Goal: Task Accomplishment & Management: Manage account settings

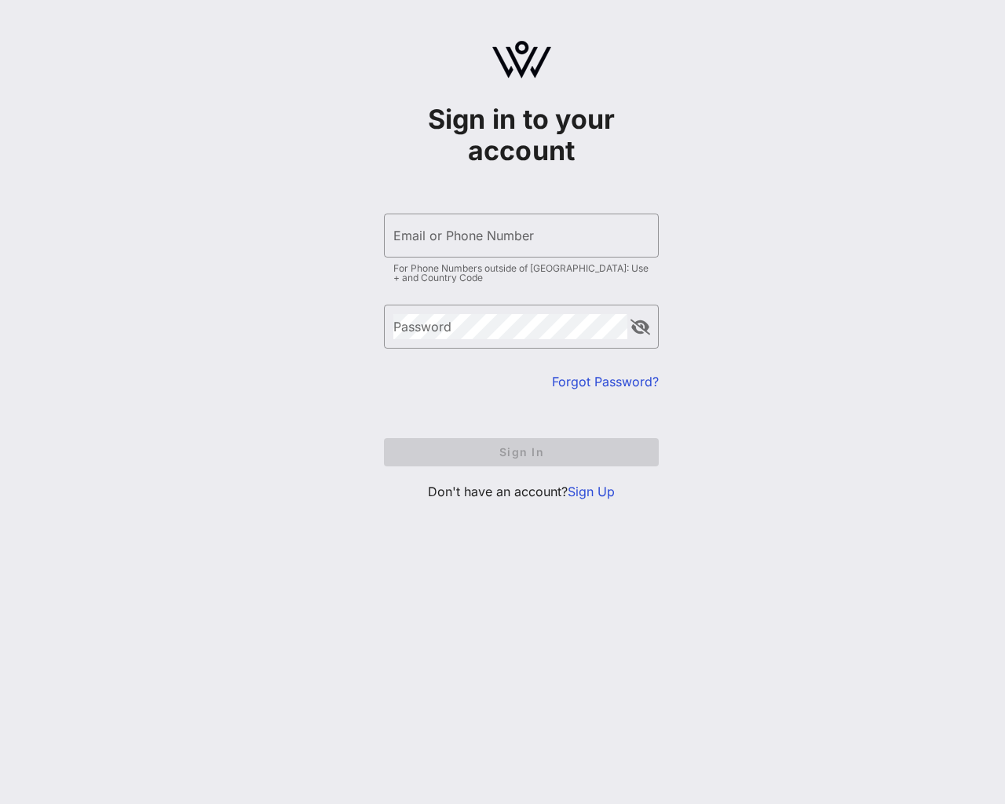
type input "sample@email.tst"
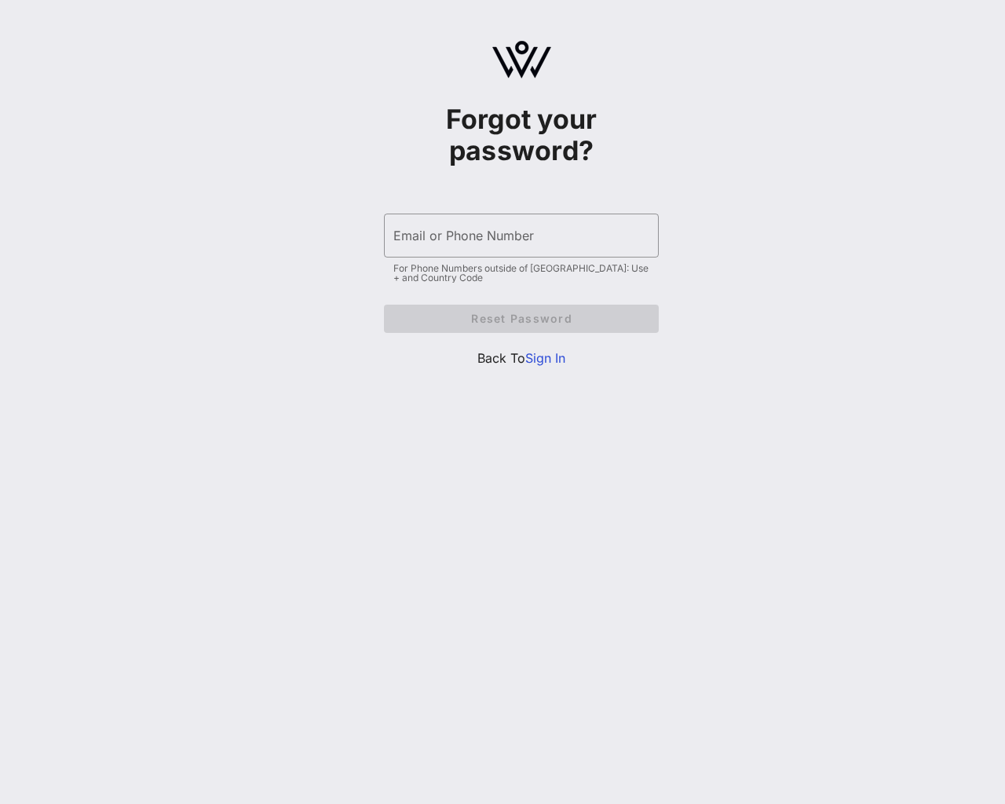
type input "[EMAIL_ADDRESS]"
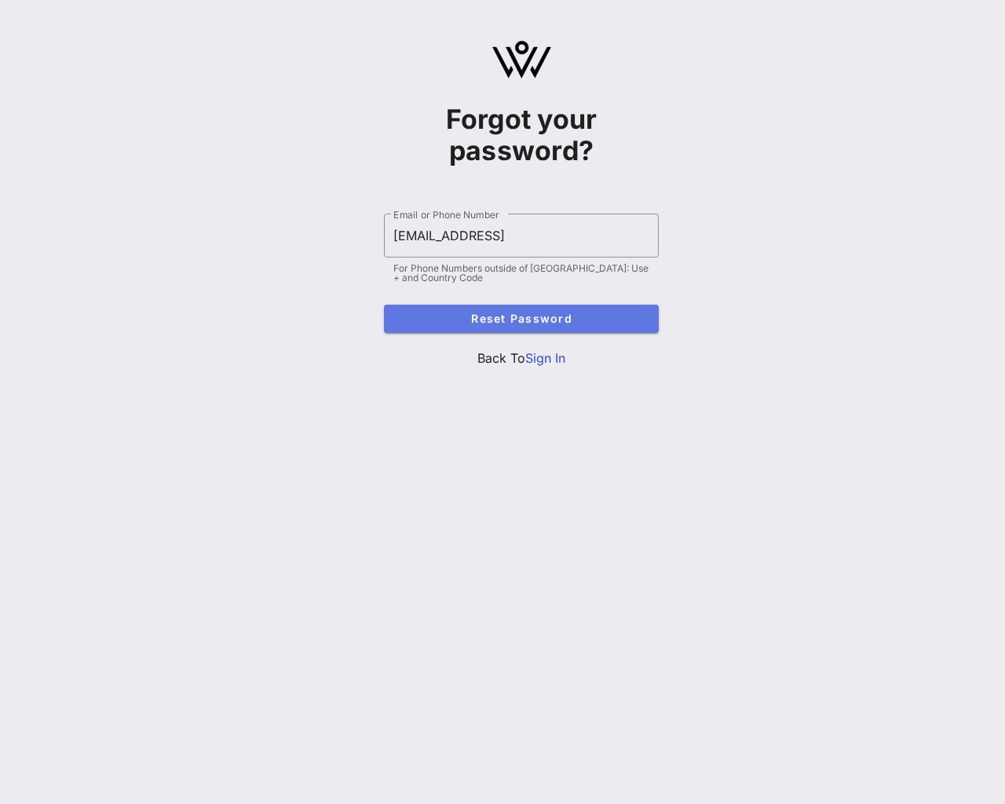
type button "e"
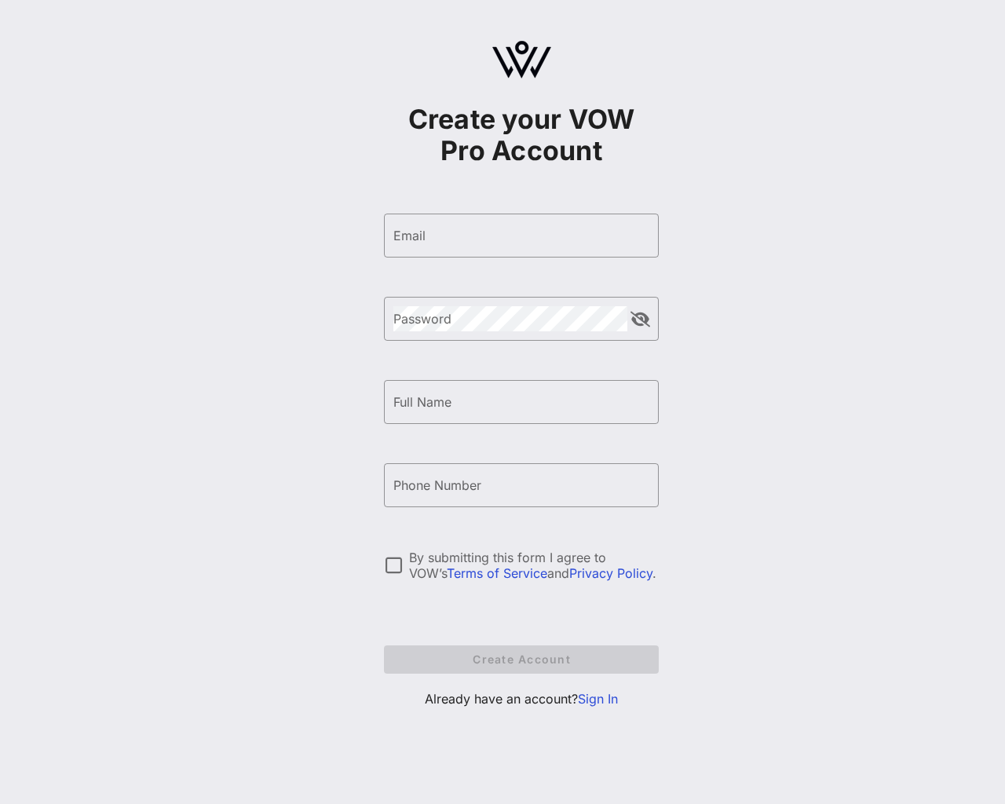
type input "e"
type input "[EMAIL_ADDRESS]"
type input "e"
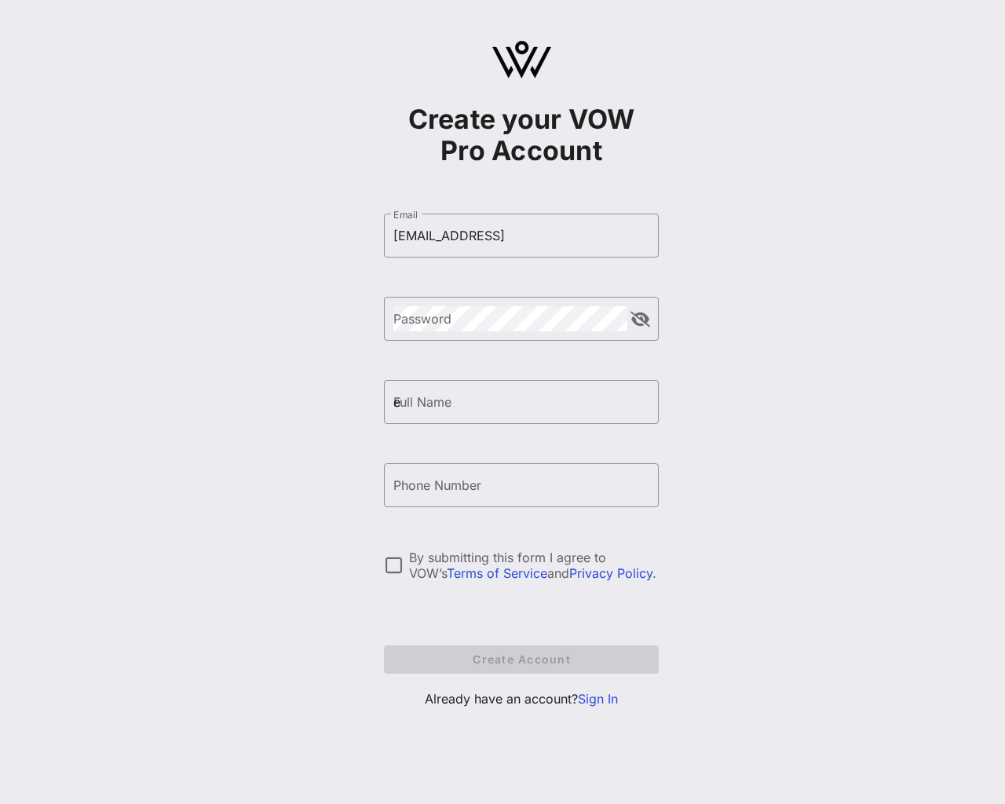
type input "e"
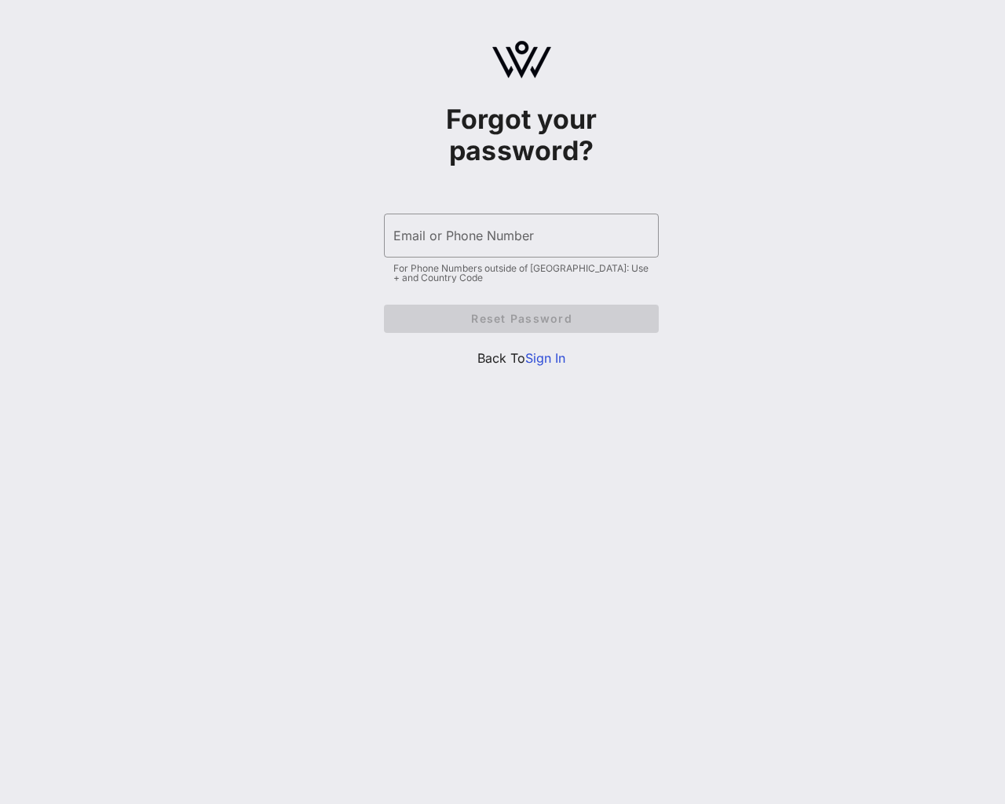
type input "[EMAIL_ADDRESS]"
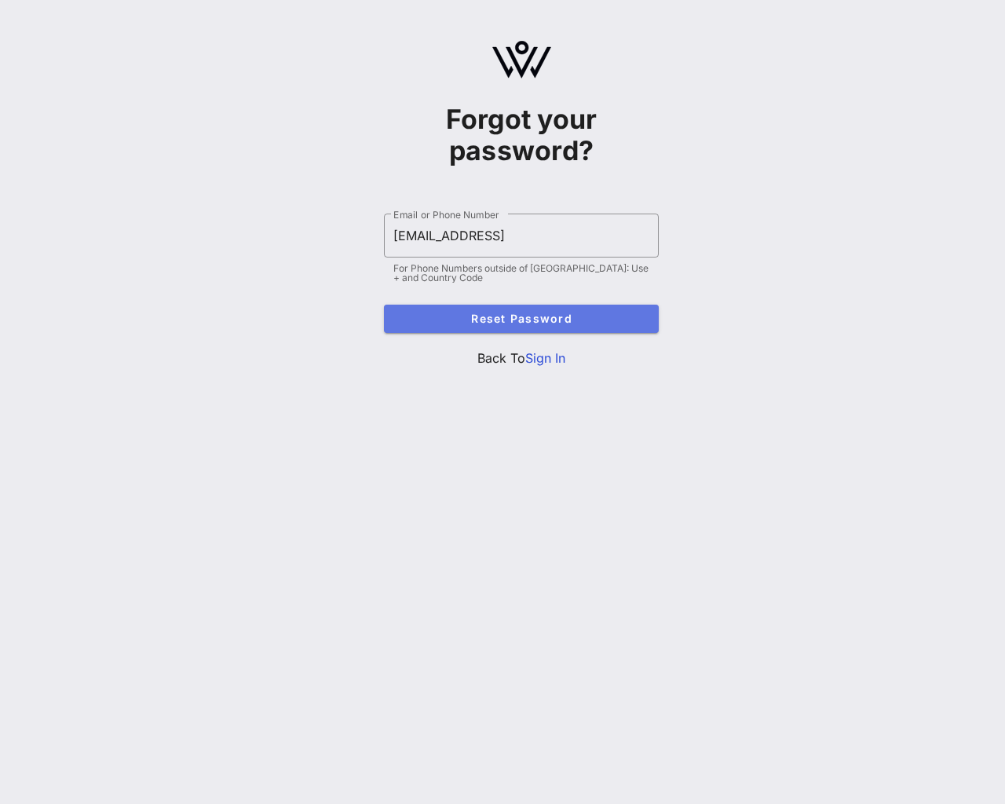
type button "e"
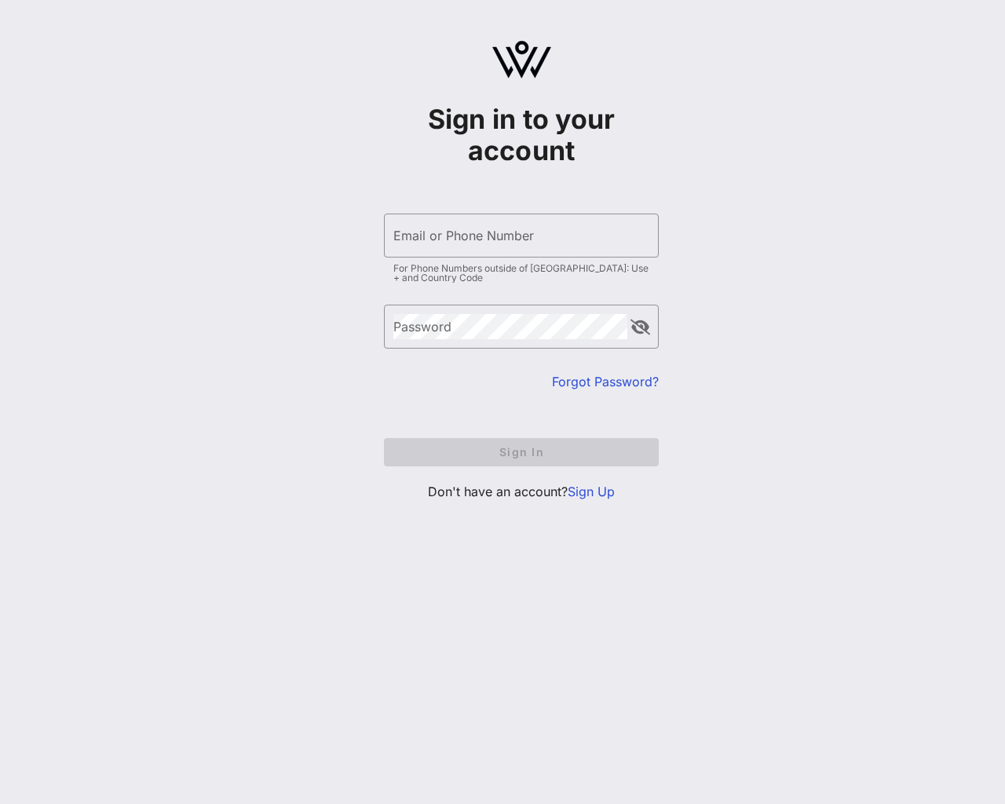
type input "[EMAIL_ADDRESS]"
type input "sample@email.tst"
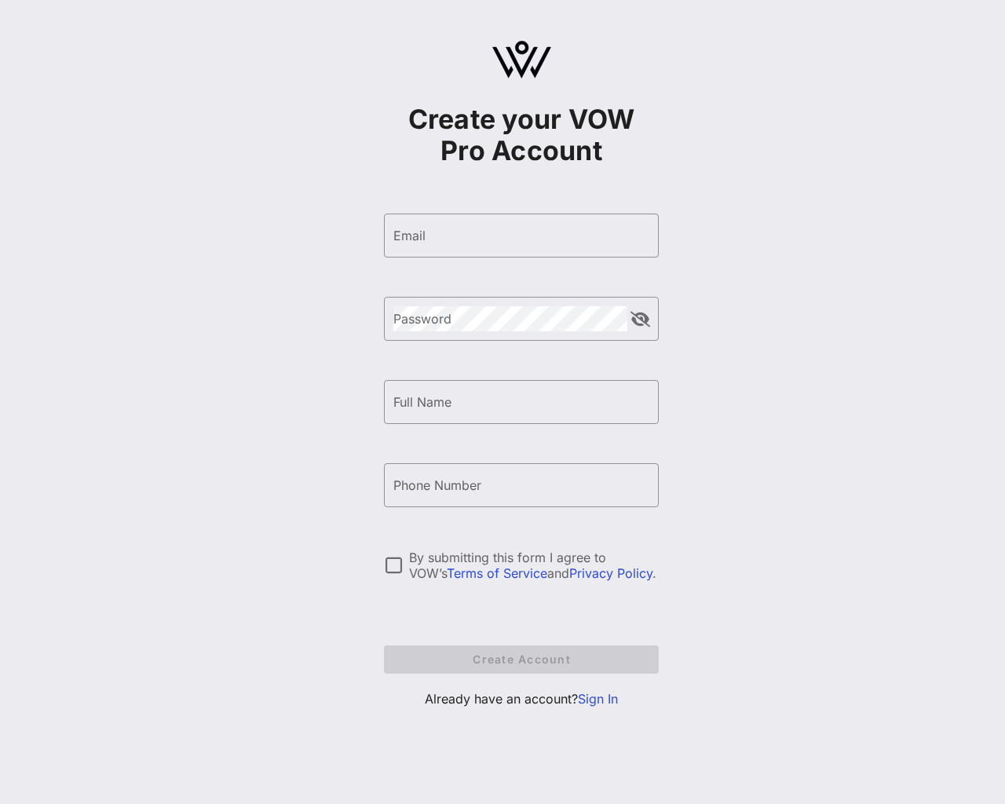
type input "e"
